Goal: Use online tool/utility: Utilize a website feature to perform a specific function

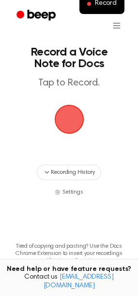
click at [66, 122] on span "button" at bounding box center [69, 119] width 27 height 27
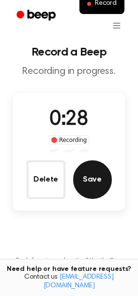
click at [85, 181] on button "Save" at bounding box center [92, 179] width 39 height 39
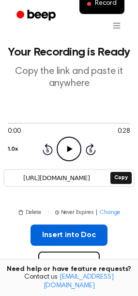
click at [49, 233] on button "Insert into Doc" at bounding box center [68, 235] width 77 height 21
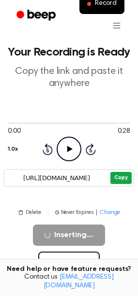
click at [120, 176] on button "Copy" at bounding box center [120, 178] width 21 height 12
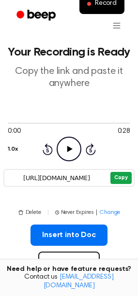
click at [127, 178] on button "Copy" at bounding box center [120, 178] width 21 height 12
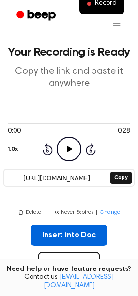
click at [62, 243] on button "Insert into Doc" at bounding box center [68, 235] width 77 height 21
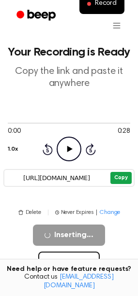
click at [123, 179] on button "Copy" at bounding box center [120, 178] width 21 height 12
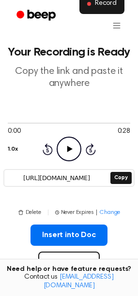
click at [111, 3] on span "Record" at bounding box center [106, 4] width 22 height 9
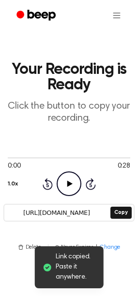
click at [54, 87] on h1 "Your Recording is Ready" at bounding box center [69, 77] width 122 height 31
click at [41, 15] on icon "Beep" at bounding box center [42, 15] width 28 height 11
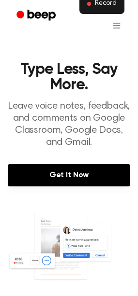
click at [94, 8] on button "Record" at bounding box center [101, 4] width 45 height 20
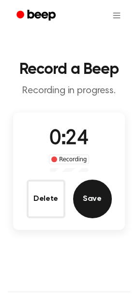
click at [94, 190] on button "Save" at bounding box center [92, 199] width 39 height 39
